Goal: Find specific page/section: Find specific page/section

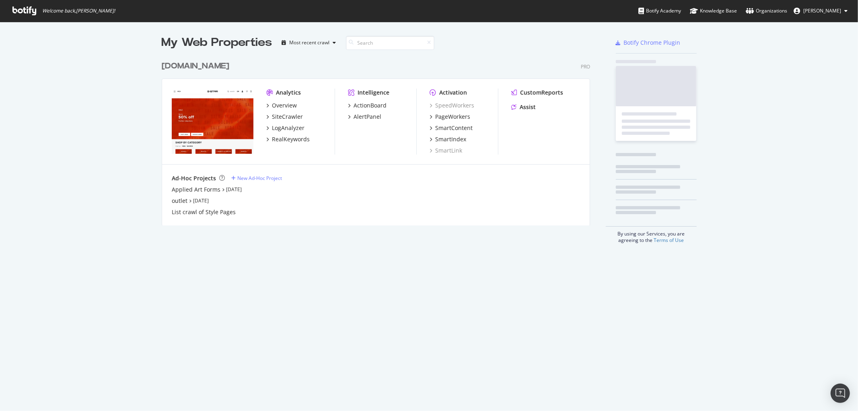
scroll to position [404, 845]
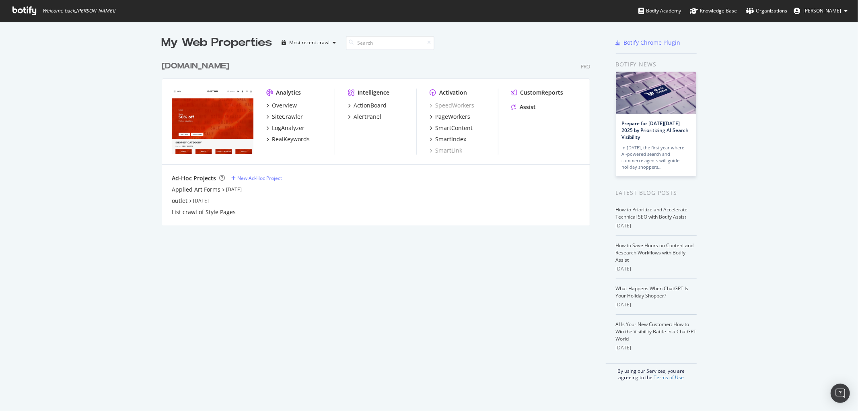
click at [218, 66] on div "[DOMAIN_NAME]" at bounding box center [196, 66] width 68 height 12
